Goal: Task Accomplishment & Management: Complete application form

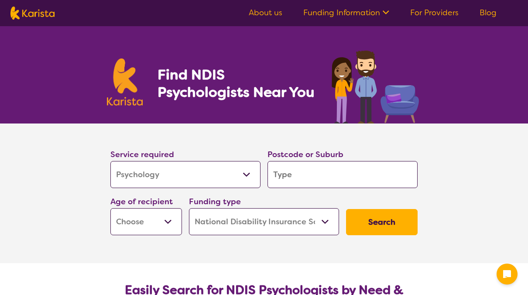
select select "Psychology"
select select "NDIS"
select select "Psychology"
select select "NDIS"
click at [286, 174] on input "search" at bounding box center [342, 174] width 150 height 27
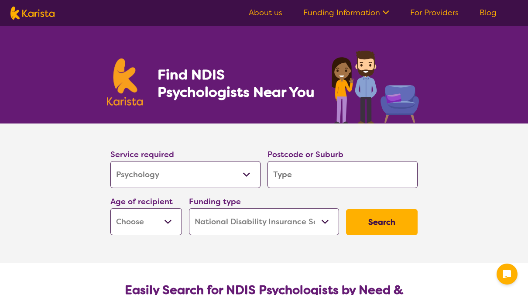
type input "6"
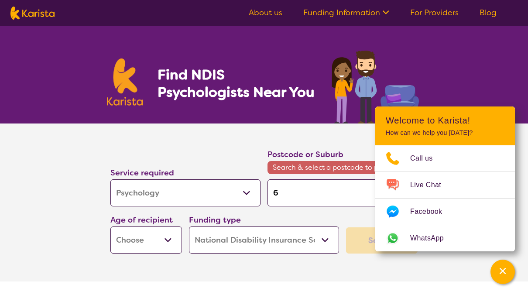
type input "60"
type input "602"
type input "6026"
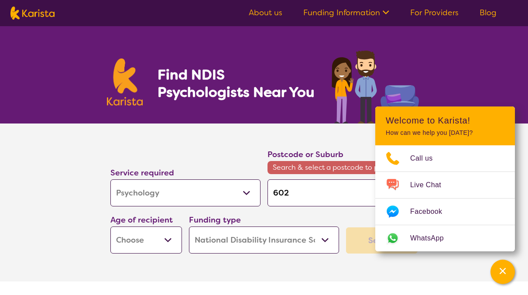
type input "6026"
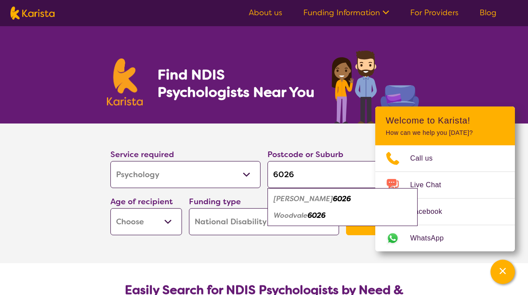
type input "6026"
click at [328, 231] on select "Home Care Package (HCP) National Disability Insurance Scheme (NDIS) I don't know" at bounding box center [264, 221] width 150 height 27
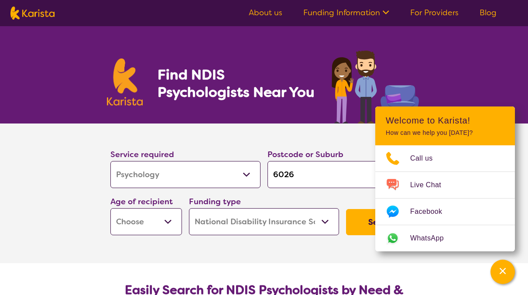
click at [167, 224] on select "Early Childhood - 0 to 9 Child - 10 to 11 Adolescent - 12 to 17 Adult - 18 to 6…" at bounding box center [146, 221] width 72 height 27
select select "AS"
click at [110, 208] on select "Early Childhood - 0 to 9 Child - 10 to 11 Adolescent - 12 to 17 Adult - 18 to 6…" at bounding box center [146, 221] width 72 height 27
select select "AS"
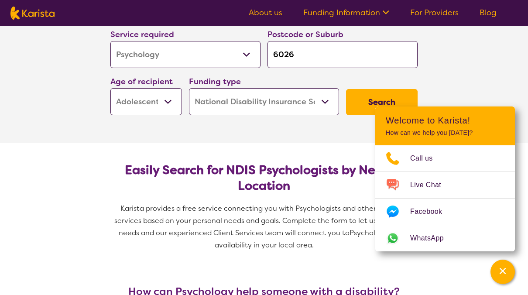
scroll to position [118, 0]
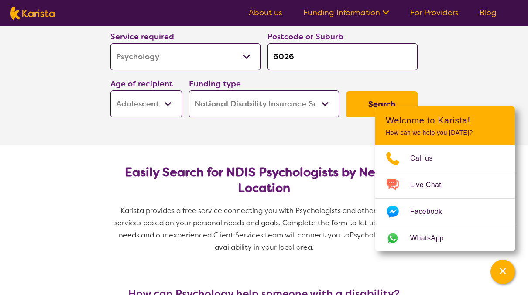
click at [379, 101] on button "Search" at bounding box center [382, 104] width 72 height 26
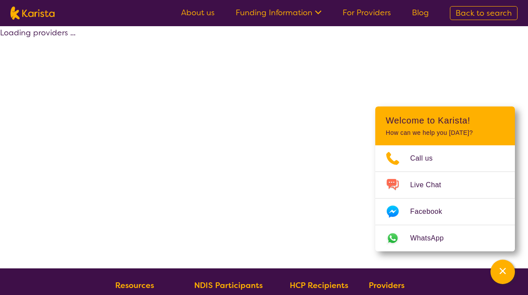
select select "by_score"
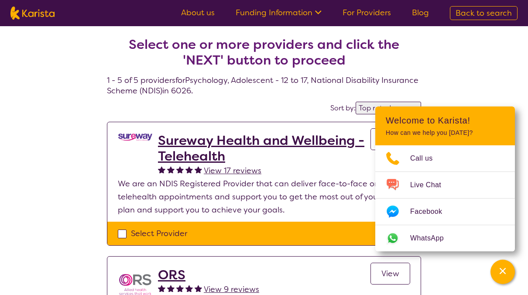
drag, startPoint x: 63, startPoint y: 208, endPoint x: 67, endPoint y: 220, distance: 12.3
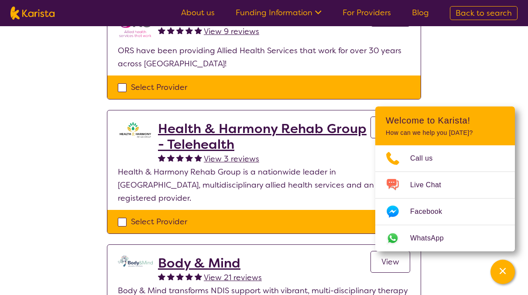
click at [489, 84] on div "Select one or more providers and click the 'NEXT' button to proceed 1 - 5 of 5 …" at bounding box center [264, 135] width 528 height 734
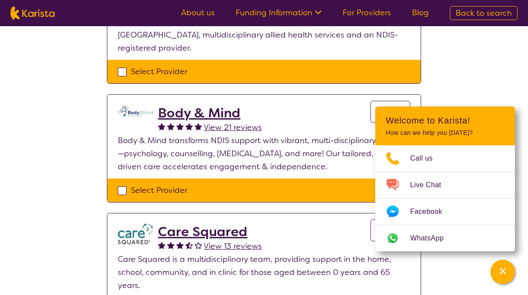
scroll to position [432, 0]
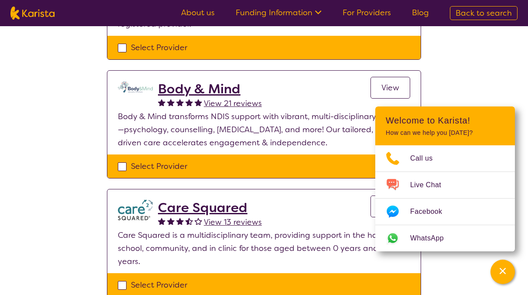
click at [121, 160] on div "Select Provider" at bounding box center [264, 166] width 292 height 13
checkbox input "true"
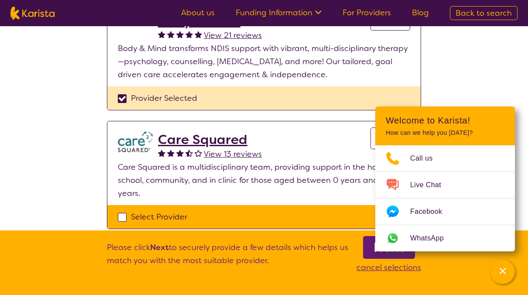
scroll to position [525, 0]
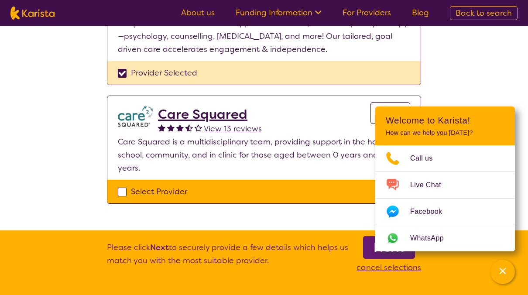
click at [120, 185] on div "Select Provider" at bounding box center [264, 191] width 292 height 13
checkbox input "true"
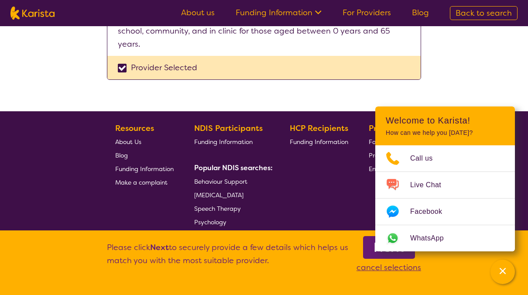
scroll to position [630, 0]
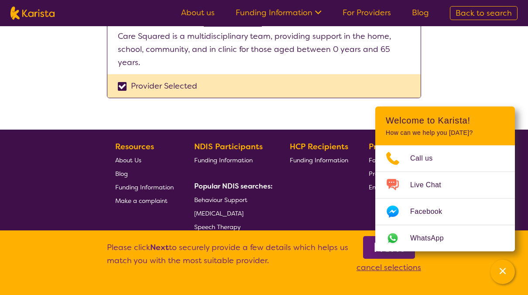
click at [369, 251] on link "Next" at bounding box center [389, 247] width 52 height 23
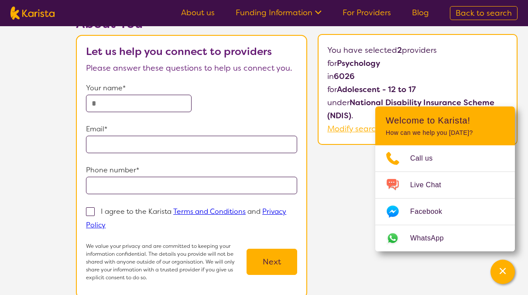
scroll to position [51, 0]
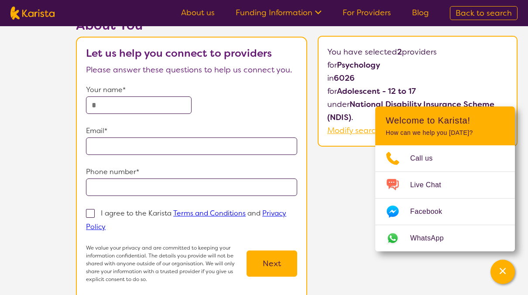
scroll to position [630, 0]
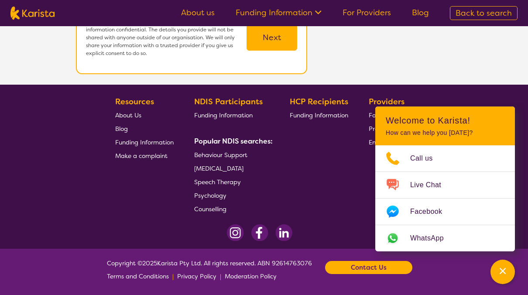
select select "by_score"
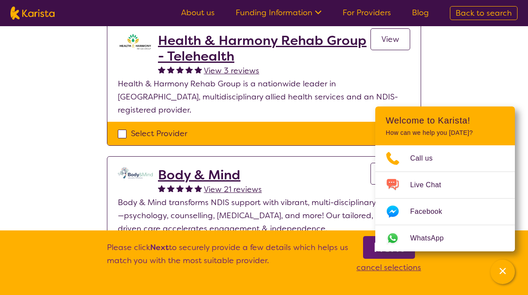
scroll to position [344, 0]
